Goal: Transaction & Acquisition: Purchase product/service

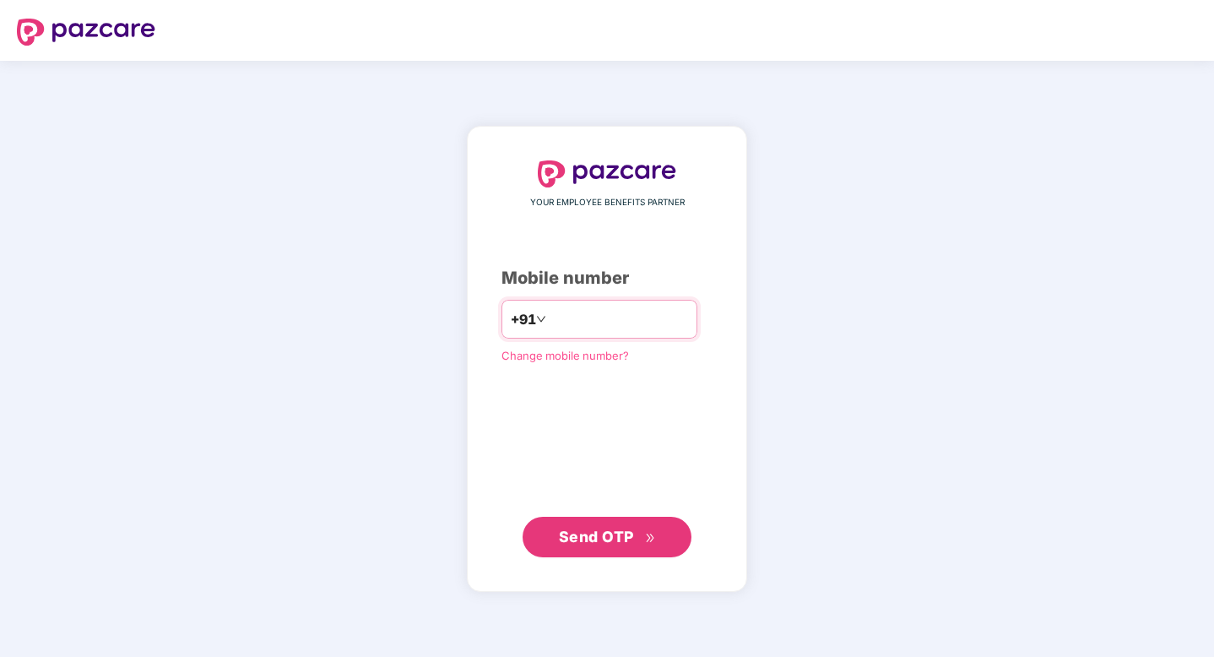
click at [588, 315] on input "number" at bounding box center [619, 319] width 138 height 27
type input "**********"
click at [590, 538] on span "Send OTP" at bounding box center [596, 536] width 75 height 18
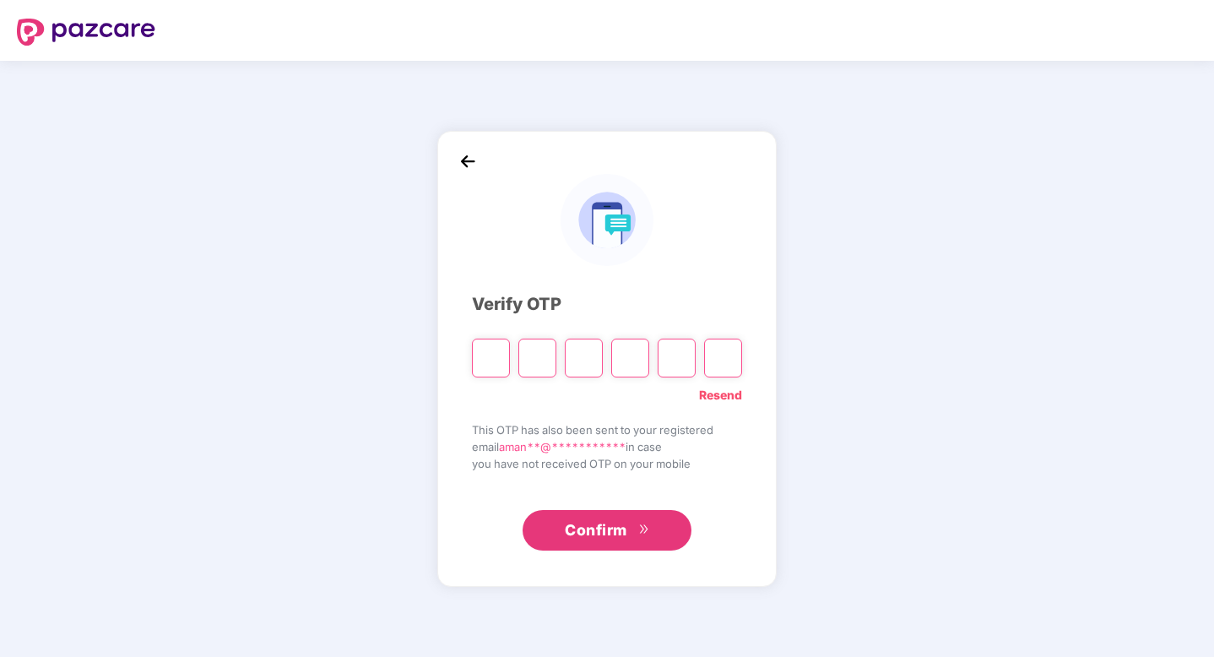
paste input "*"
type input "*"
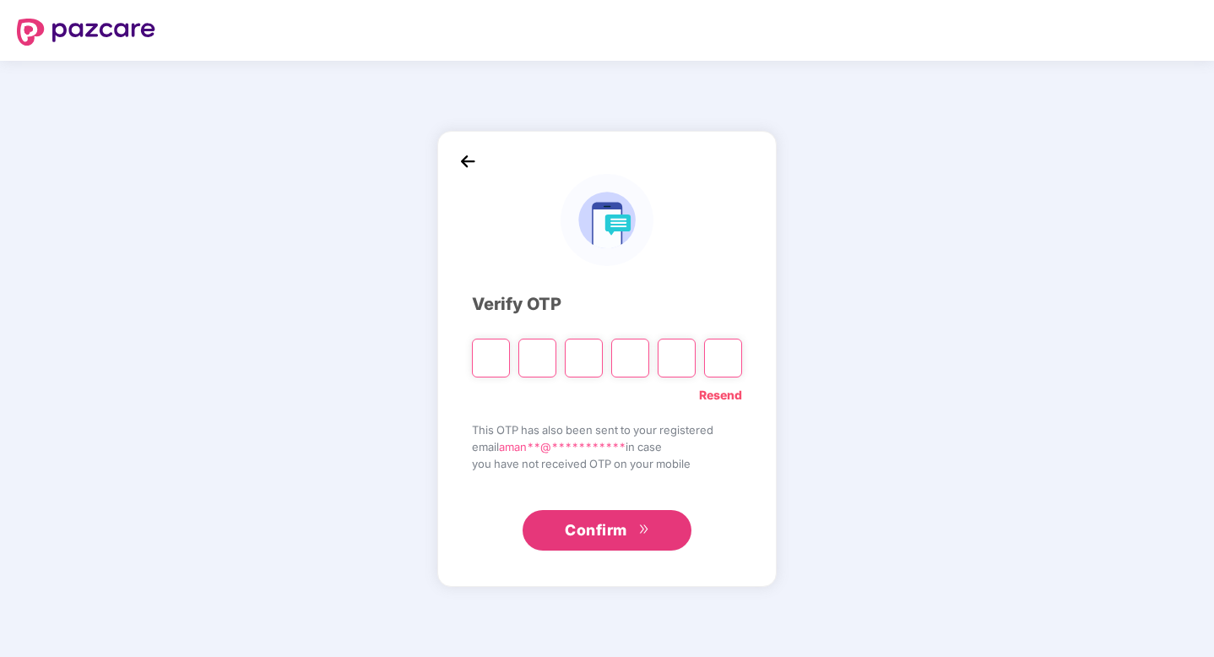
type input "*"
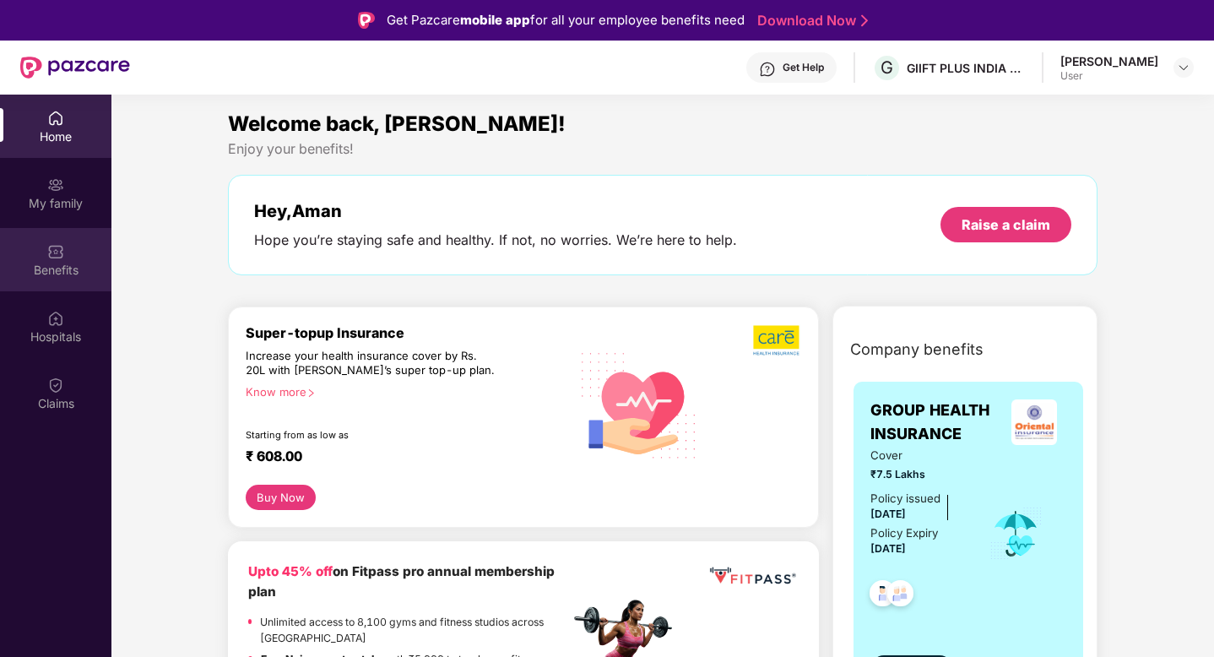
click at [60, 273] on div "Benefits" at bounding box center [55, 270] width 111 height 17
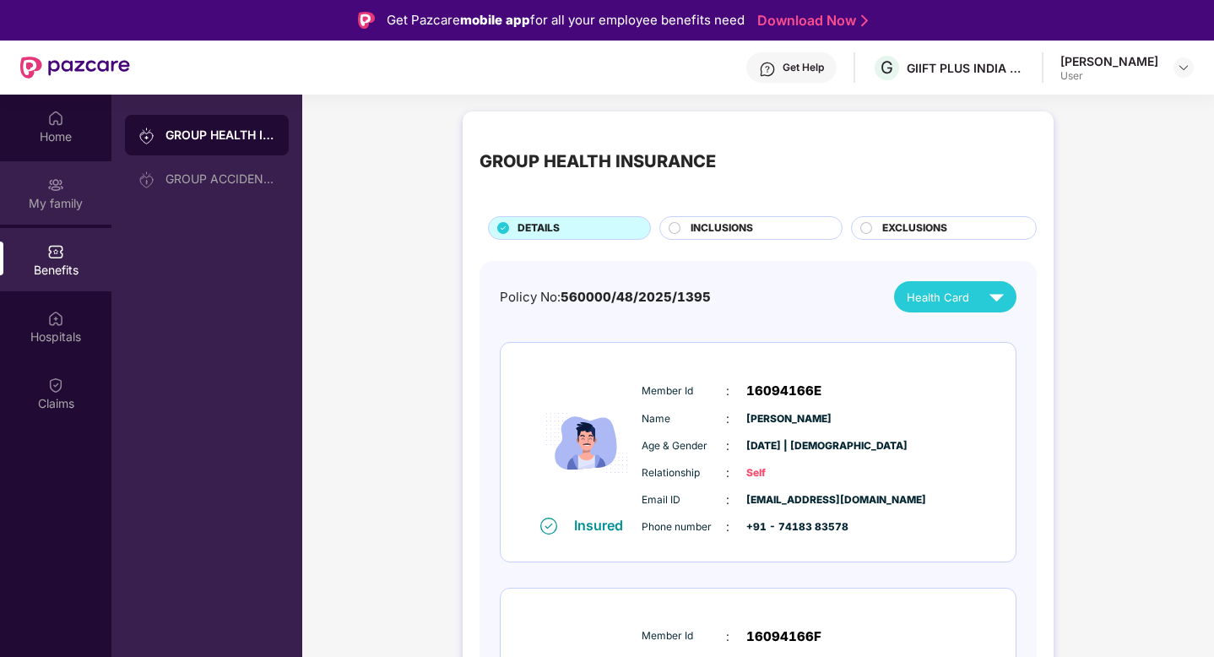
click at [69, 207] on div "My family" at bounding box center [55, 203] width 111 height 17
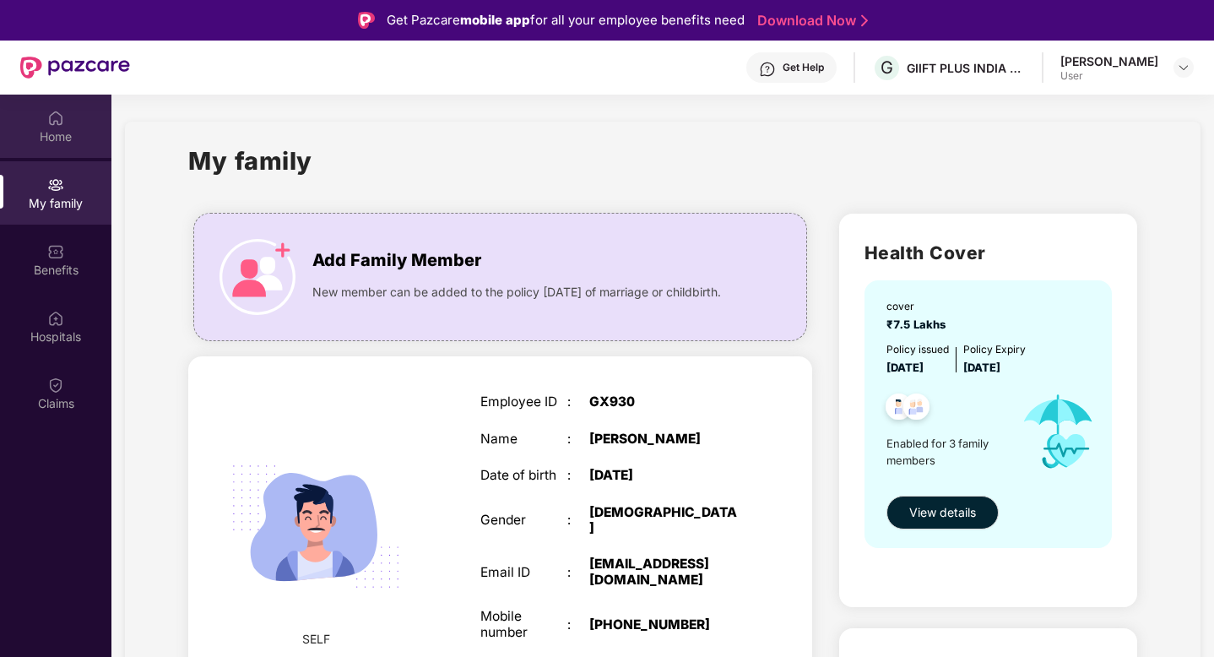
click at [68, 119] on div "Home" at bounding box center [55, 126] width 111 height 63
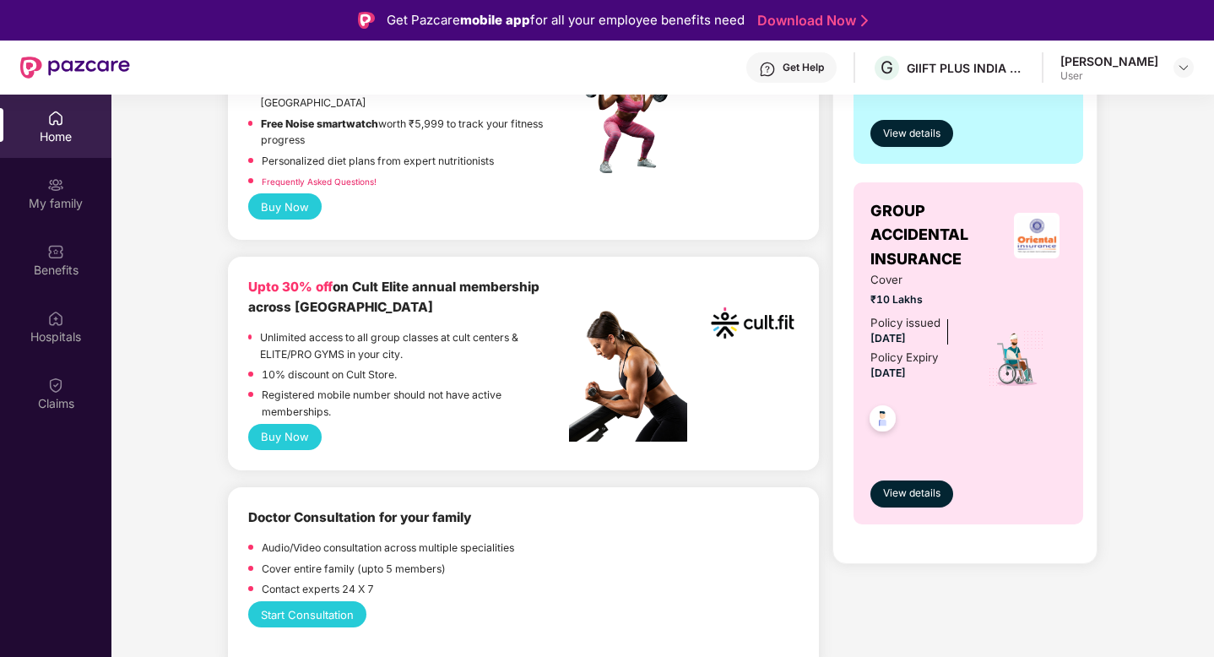
scroll to position [542, 0]
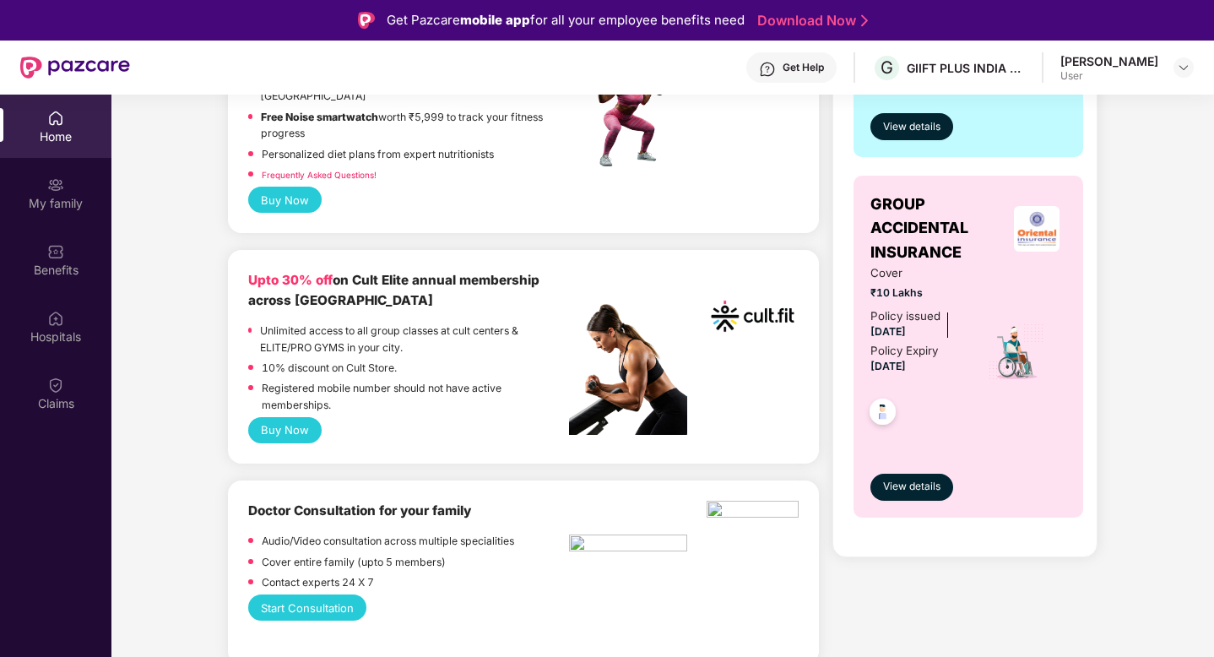
click at [275, 432] on button "Buy Now" at bounding box center [284, 430] width 73 height 26
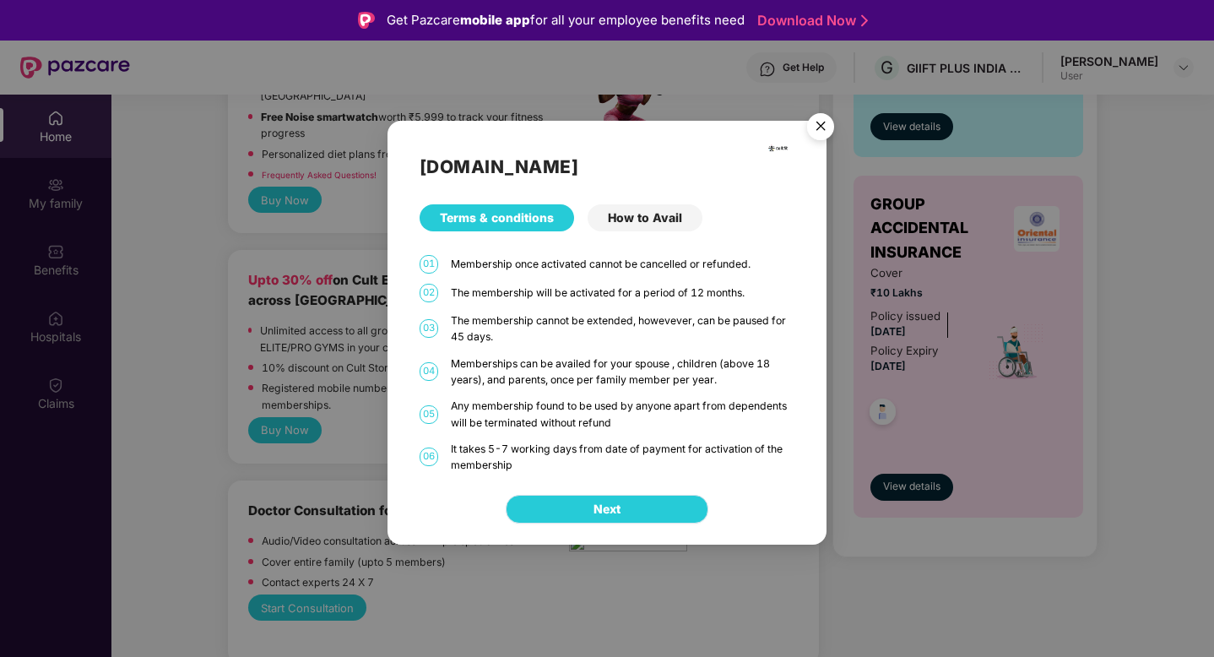
click at [608, 494] on div "Next" at bounding box center [607, 509] width 439 height 71
click at [608, 500] on span "Next" at bounding box center [607, 509] width 27 height 19
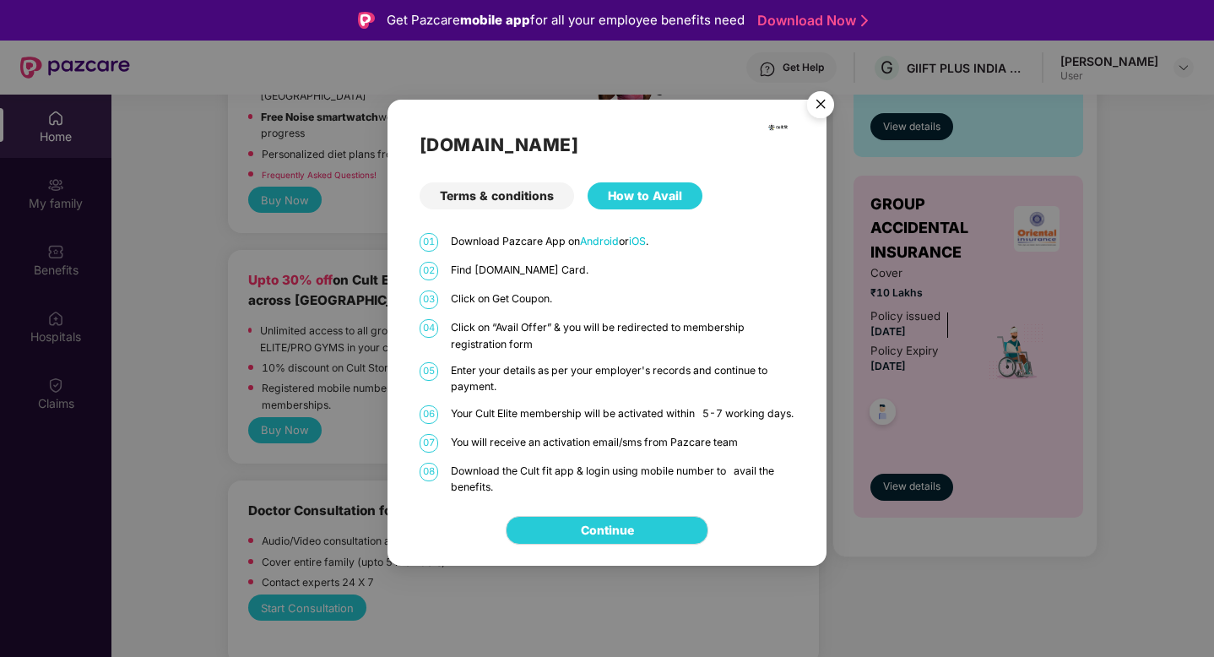
click at [606, 503] on div "Continue" at bounding box center [607, 530] width 439 height 71
click at [606, 540] on link "Continue" at bounding box center [607, 530] width 53 height 19
click at [818, 95] on img "Close" at bounding box center [820, 107] width 47 height 47
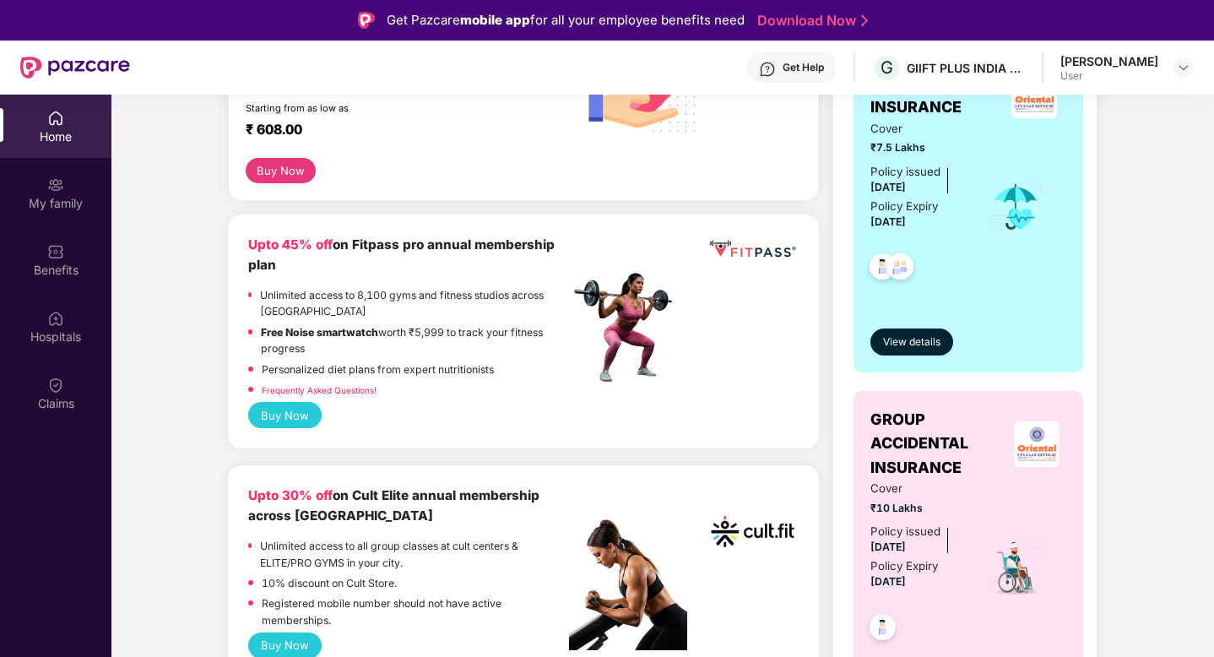
scroll to position [326, 0]
click at [280, 415] on button "Buy Now" at bounding box center [284, 416] width 73 height 26
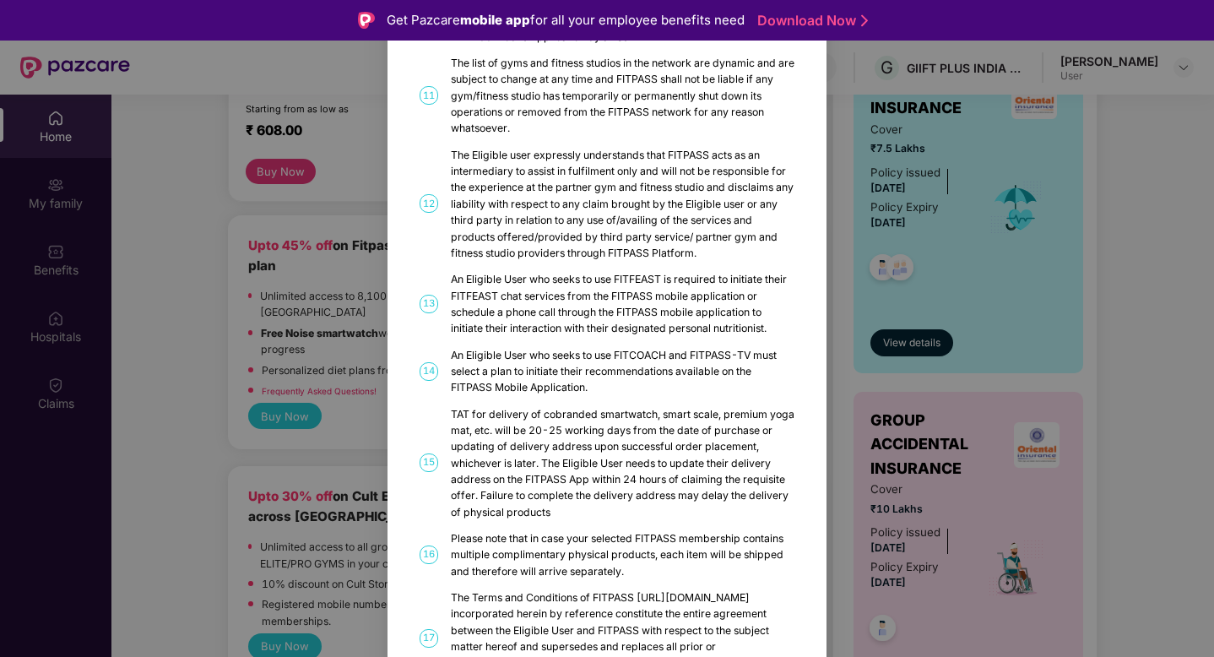
scroll to position [832, 0]
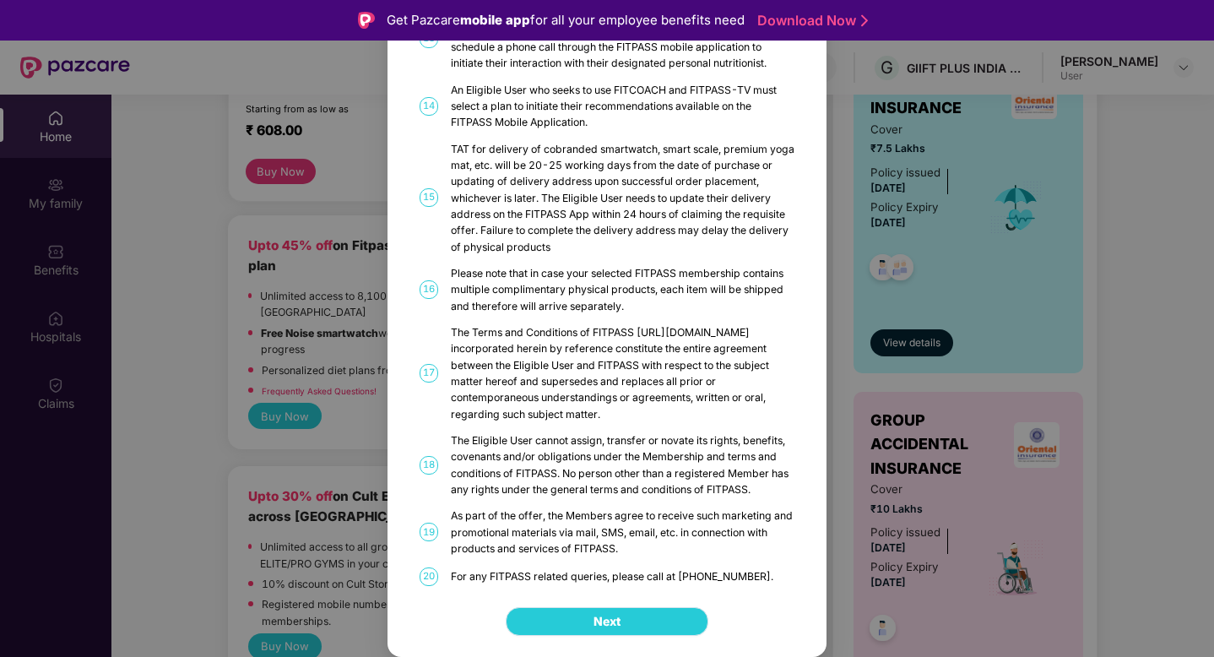
click at [567, 618] on button "Next" at bounding box center [607, 621] width 203 height 29
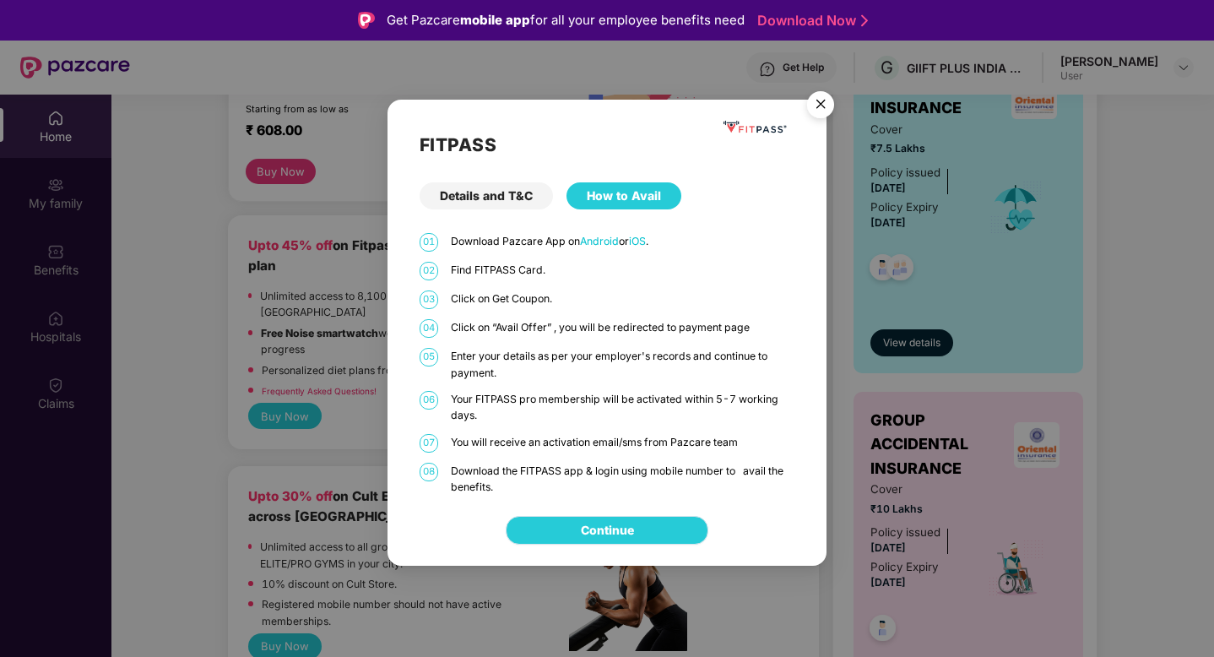
click at [584, 531] on link "Continue" at bounding box center [607, 530] width 53 height 19
